Goal: Task Accomplishment & Management: Manage account settings

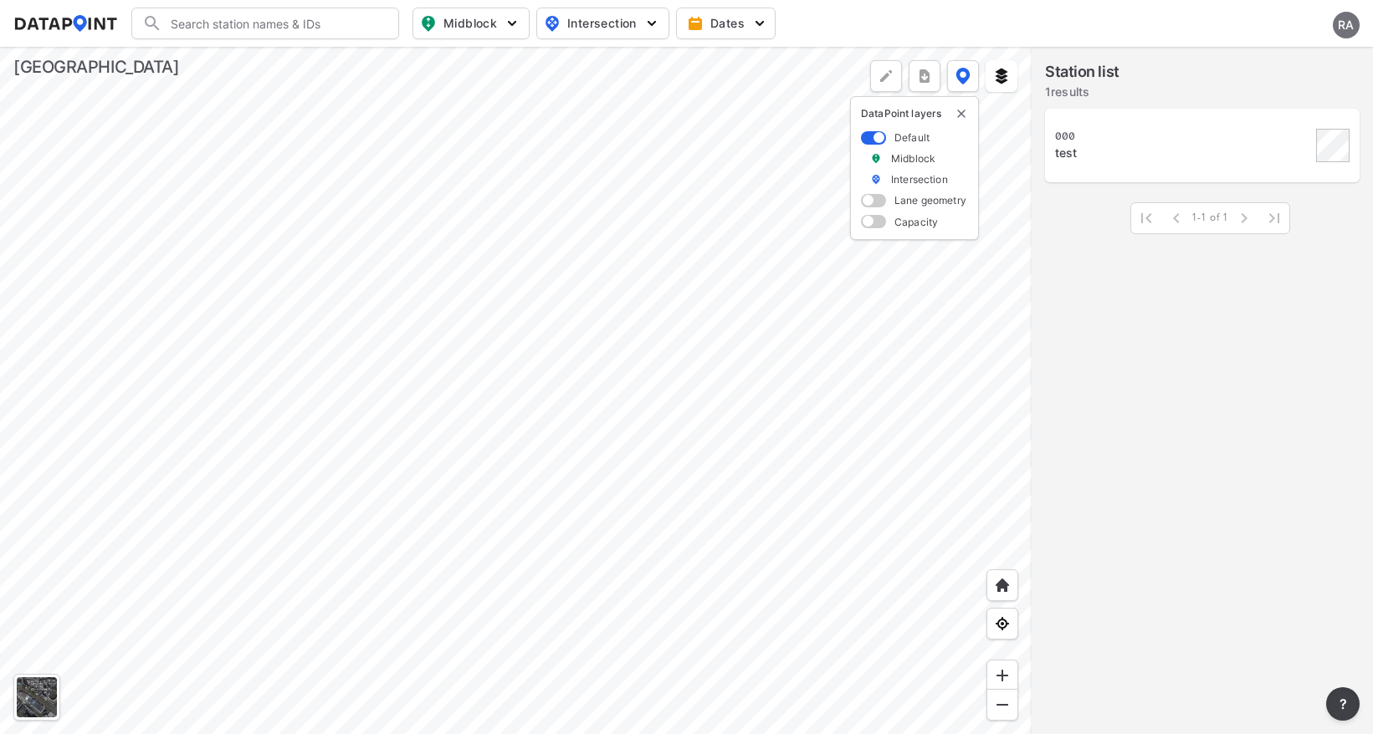
click at [1348, 24] on div "RA" at bounding box center [1345, 25] width 27 height 27
click at [1268, 94] on p "Log out" at bounding box center [1289, 96] width 141 height 30
click at [1266, 31] on button "Sign in" at bounding box center [1257, 23] width 61 height 30
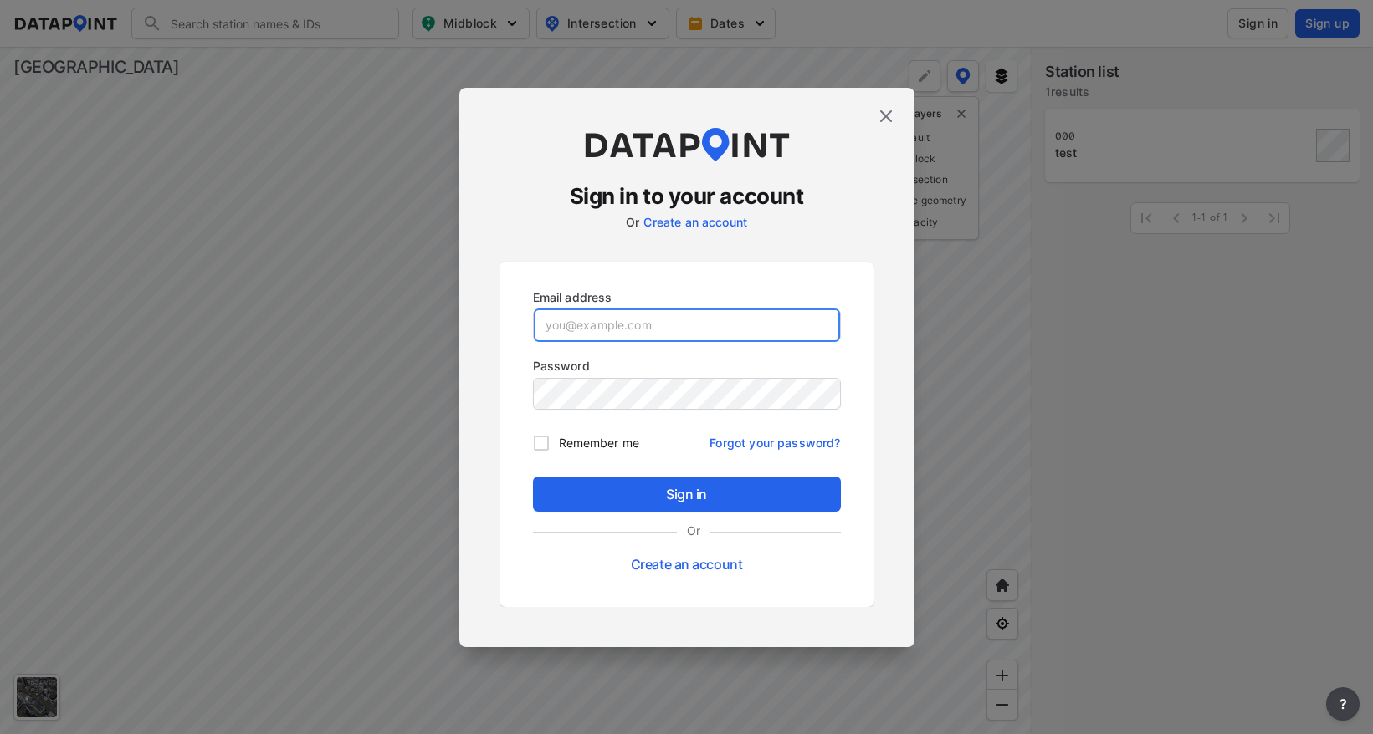
click at [609, 326] on input "email" at bounding box center [687, 325] width 306 height 33
paste input "[EMAIL_ADDRESS][DOMAIN_NAME]"
type input "[EMAIL_ADDRESS][DOMAIN_NAME]"
click at [491, 534] on div "Sign in to your account Or Create an account Email address [EMAIL_ADDRESS][DOMA…" at bounding box center [686, 368] width 455 height 560
drag, startPoint x: 547, startPoint y: 443, endPoint x: 572, endPoint y: 459, distance: 29.7
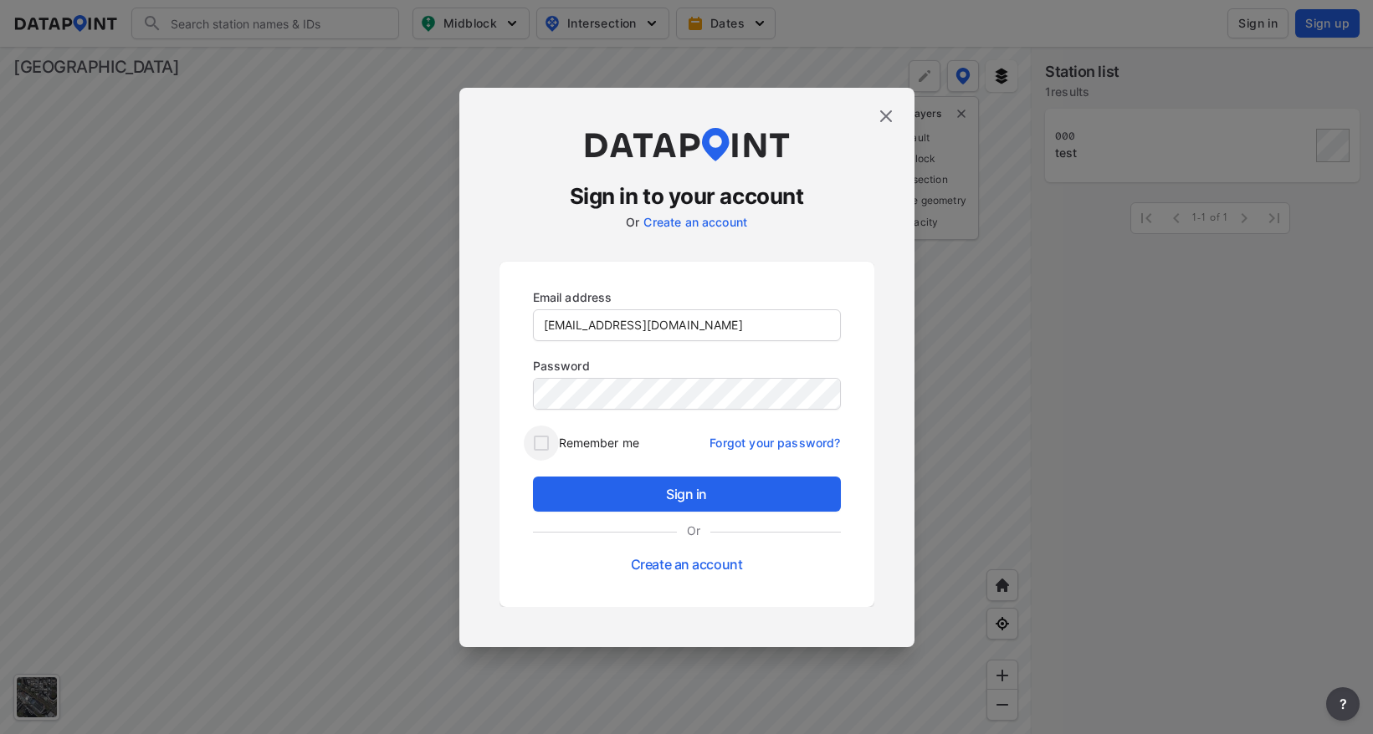
click at [547, 443] on input "Remember me" at bounding box center [541, 443] width 35 height 35
checkbox input "true"
click at [639, 485] on span "Sign in" at bounding box center [686, 494] width 281 height 20
